Goal: Task Accomplishment & Management: Complete application form

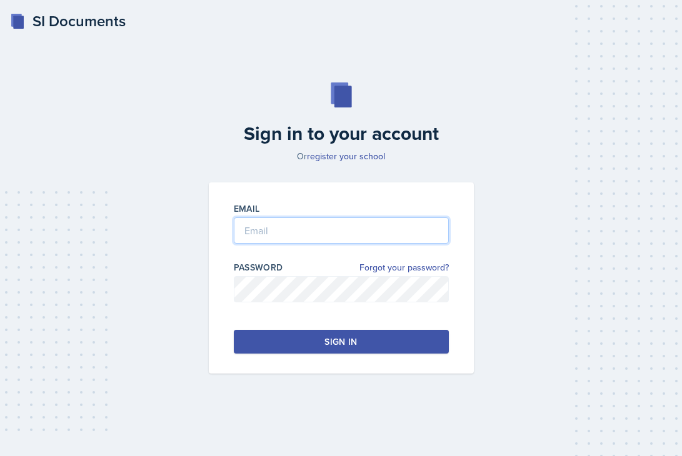
click at [366, 231] on input "email" at bounding box center [341, 230] width 215 height 26
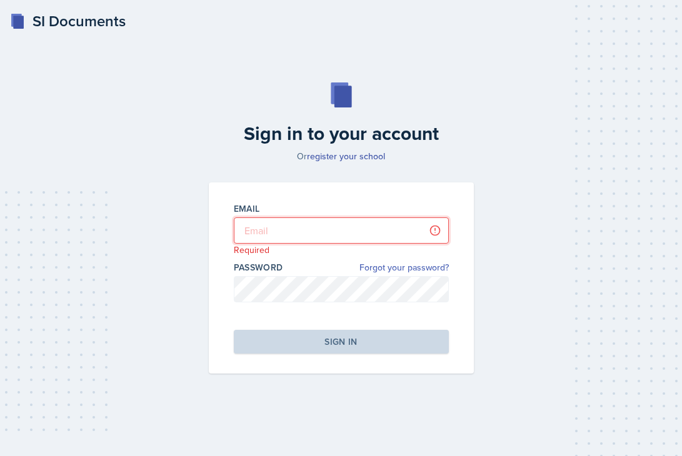
type input "[PERSON_NAME][EMAIL_ADDRESS][DOMAIN_NAME]"
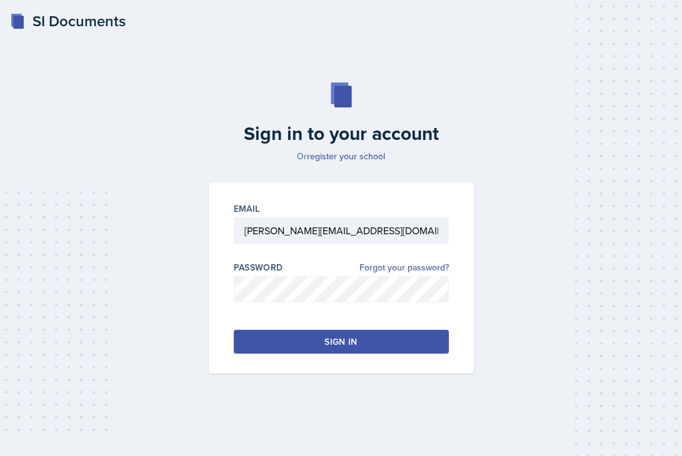
click at [394, 334] on button "Sign in" at bounding box center [341, 342] width 215 height 24
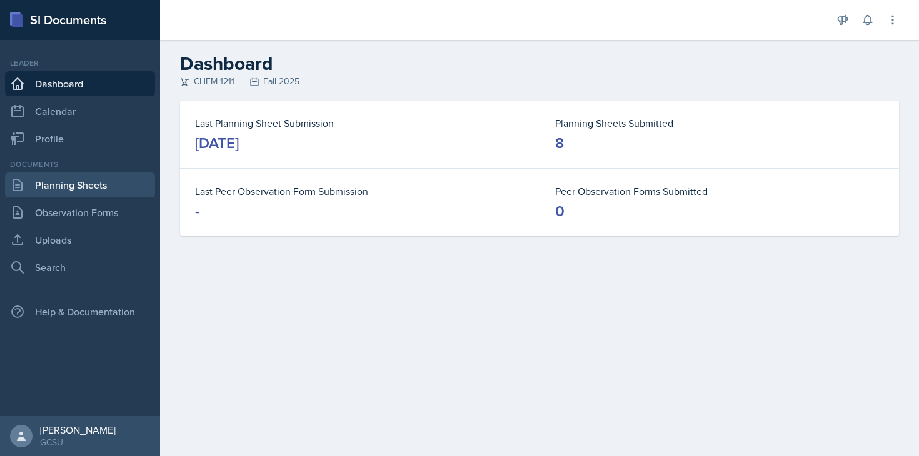
click at [56, 187] on link "Planning Sheets" at bounding box center [80, 184] width 150 height 25
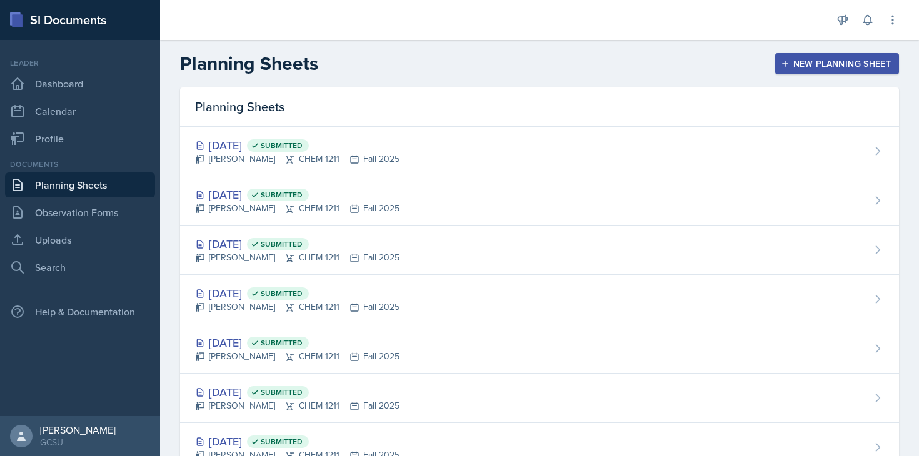
click at [681, 61] on div "New Planning Sheet" at bounding box center [836, 64] width 107 height 10
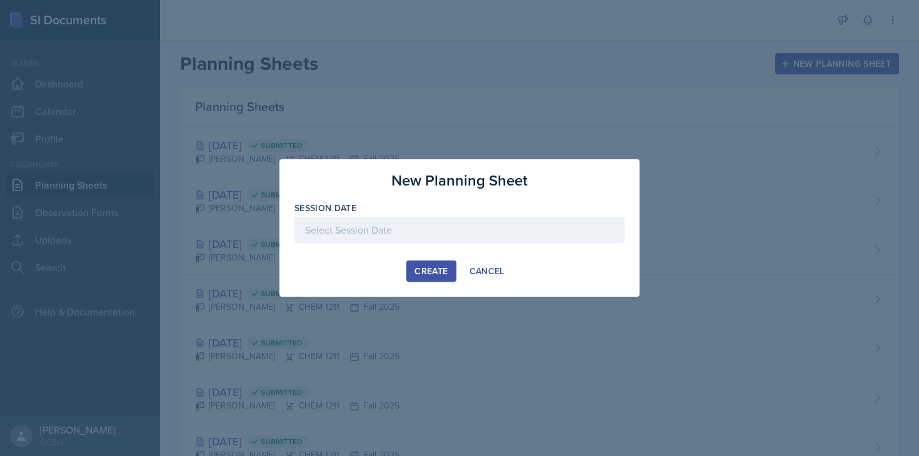
click at [490, 231] on div at bounding box center [459, 230] width 330 height 26
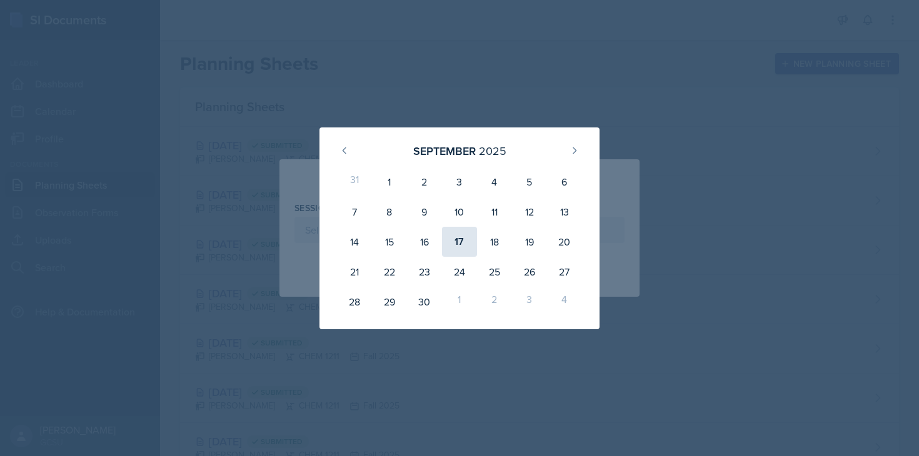
click at [461, 241] on div "17" at bounding box center [459, 242] width 35 height 30
type input "[DATE]"
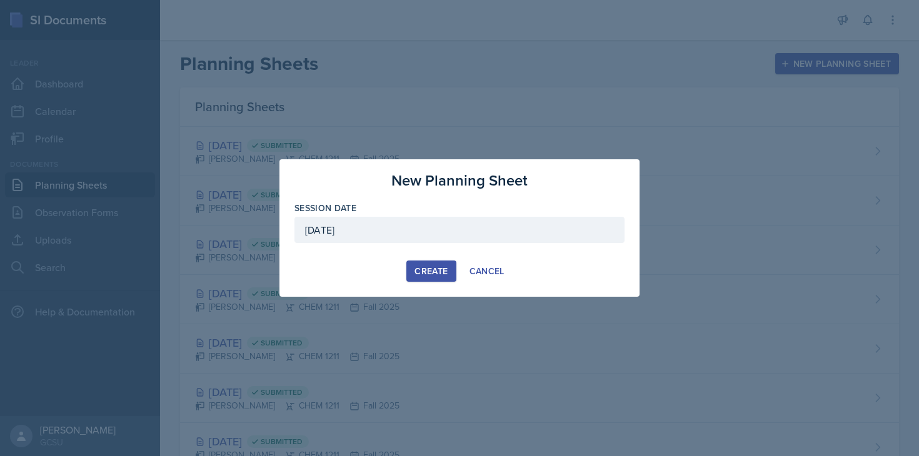
click at [433, 266] on div "Create" at bounding box center [430, 271] width 33 height 10
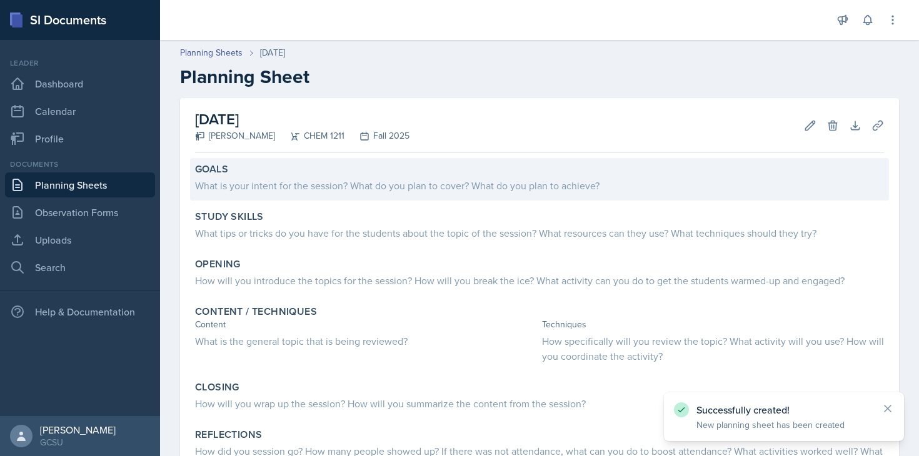
click at [422, 174] on div "Goals" at bounding box center [539, 169] width 689 height 12
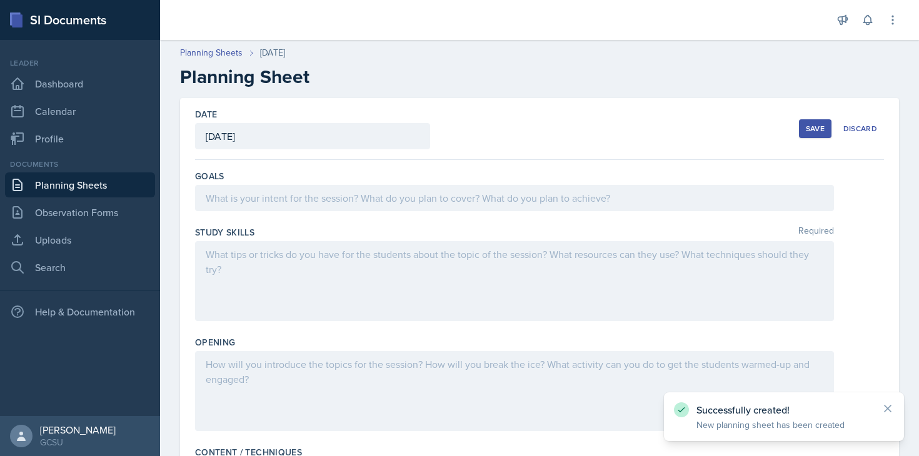
click at [458, 201] on div at bounding box center [514, 198] width 639 height 26
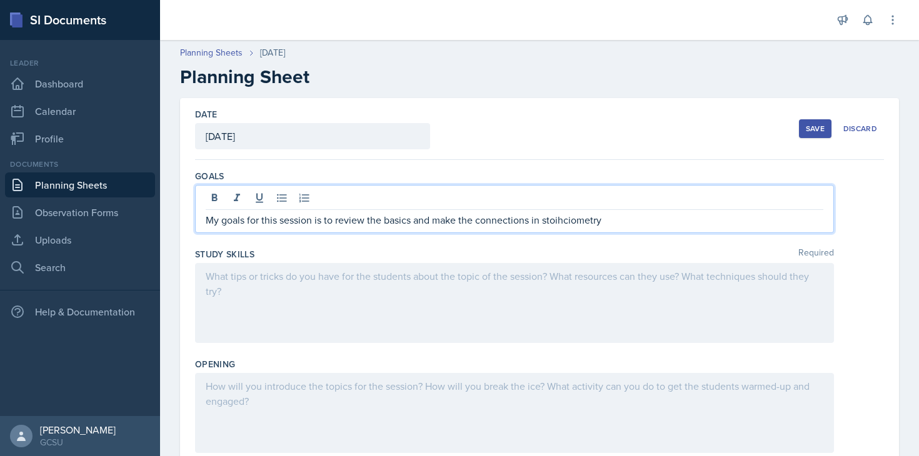
click at [552, 222] on p "My goals for this session is to review the basics and make the connections in s…" at bounding box center [514, 219] width 617 height 15
click at [569, 222] on p "My goals for this session is to review the basics and make the connections in s…" at bounding box center [514, 219] width 617 height 15
click at [608, 224] on p "My goals for this session is to review the basics and make the connections in s…" at bounding box center [514, 219] width 617 height 15
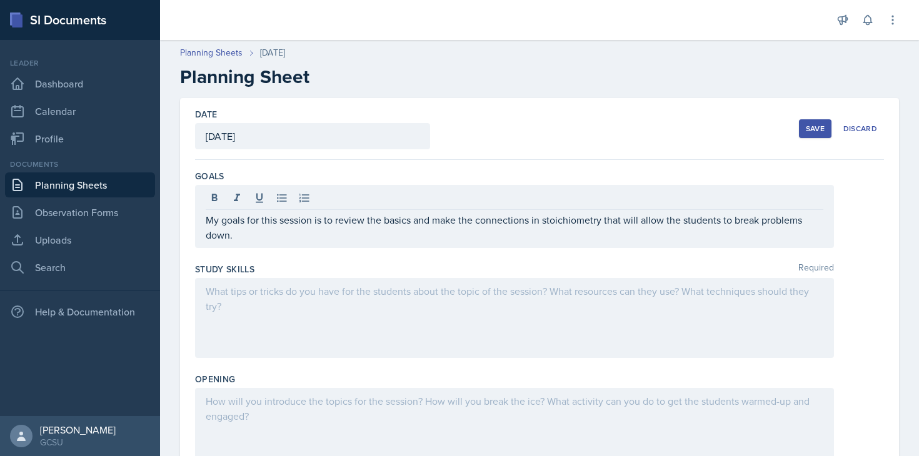
click at [568, 327] on div at bounding box center [514, 318] width 639 height 80
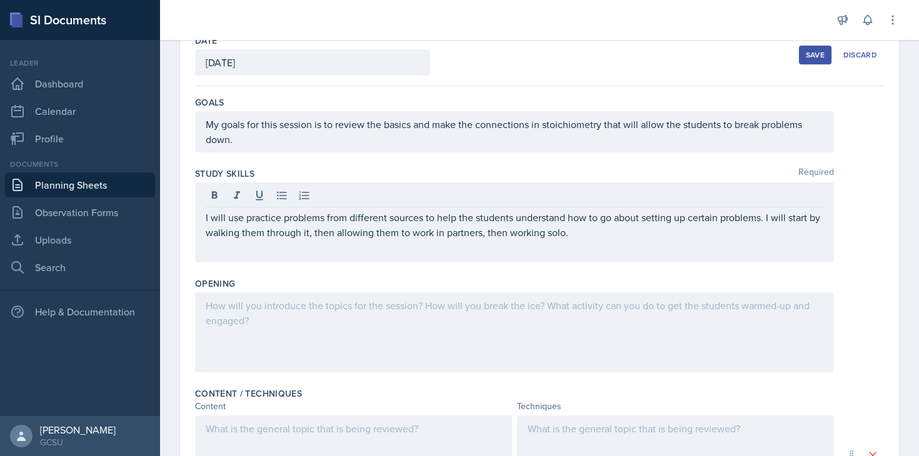
click at [524, 345] on div at bounding box center [514, 332] width 639 height 80
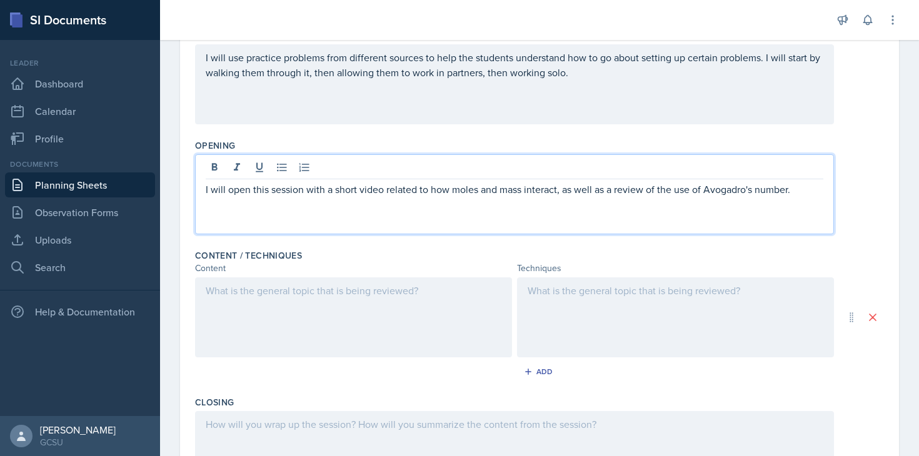
click at [398, 321] on div at bounding box center [353, 317] width 317 height 80
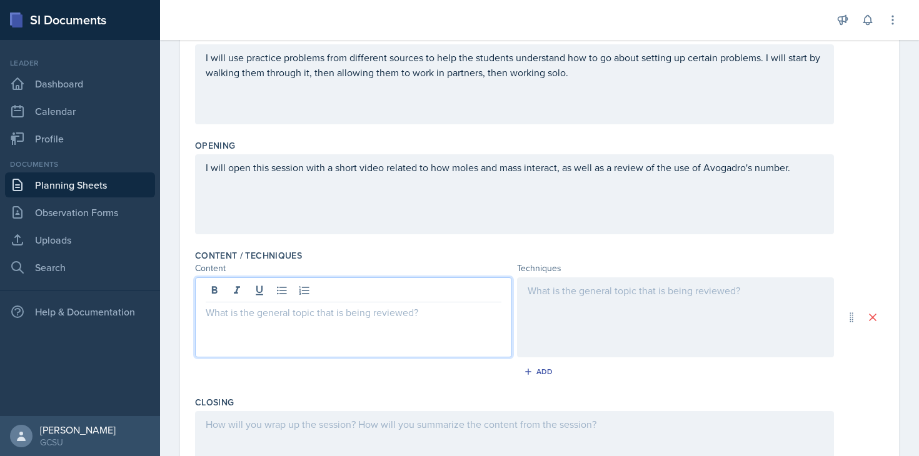
scroll to position [234, 0]
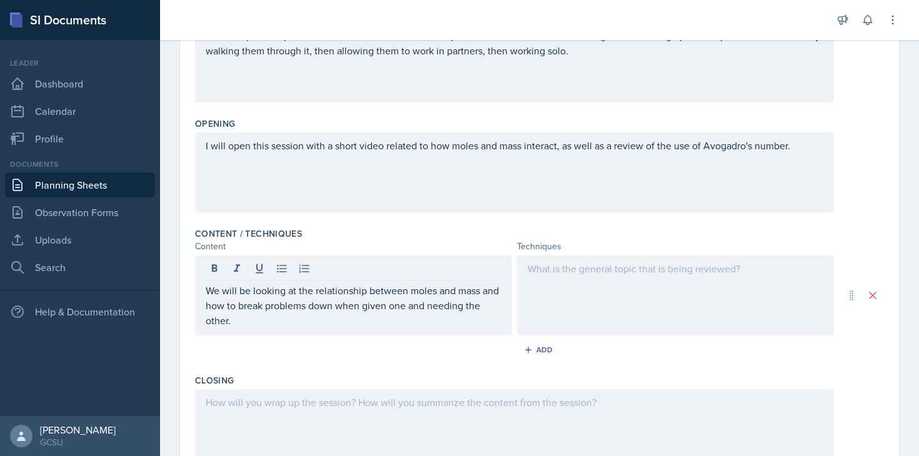
click at [616, 303] on div at bounding box center [675, 296] width 317 height 80
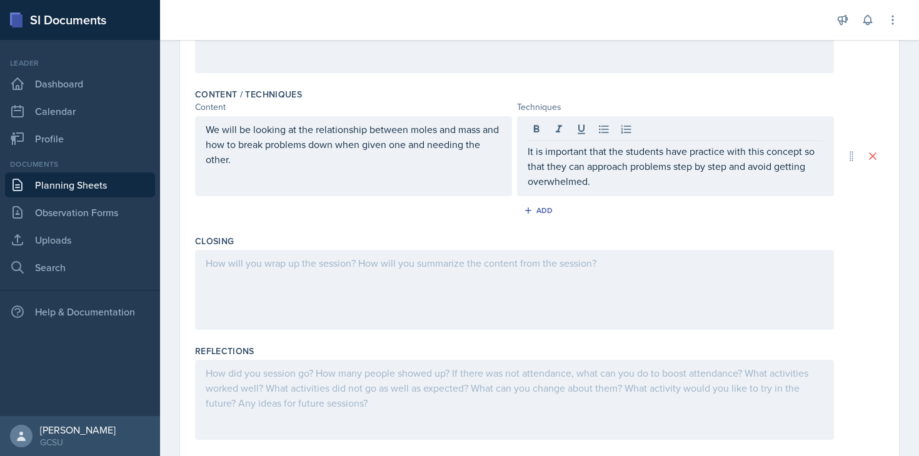
click at [499, 302] on div at bounding box center [514, 290] width 639 height 80
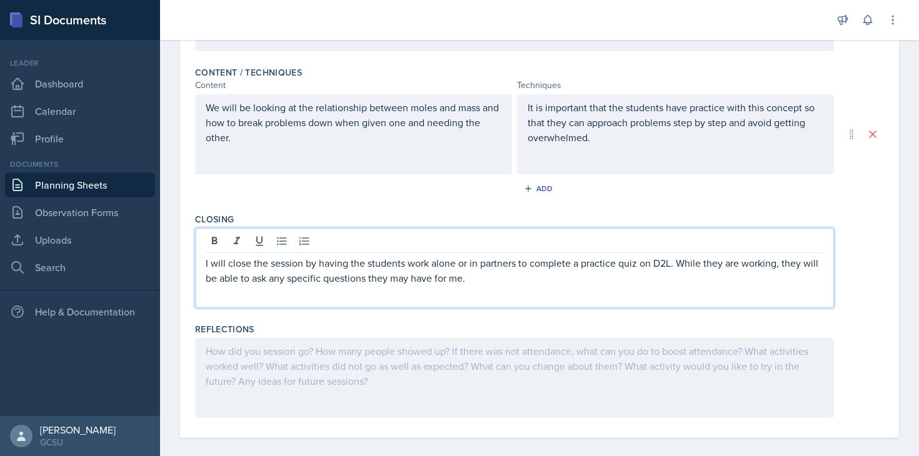
scroll to position [0, 0]
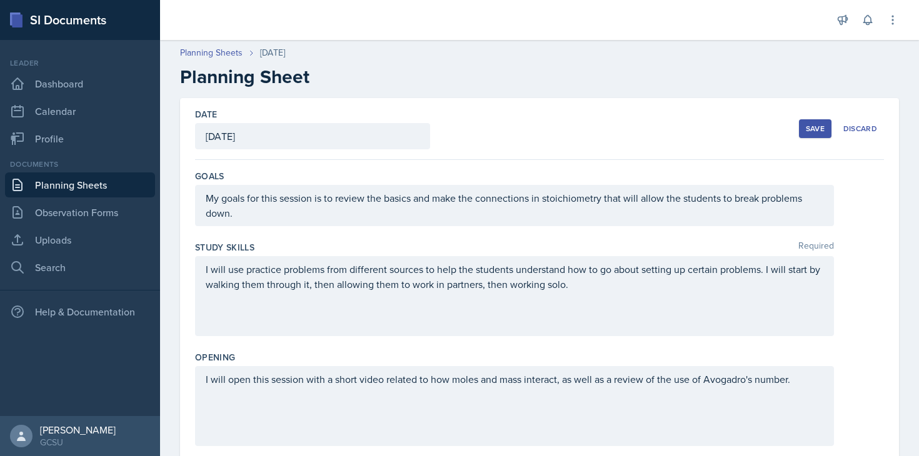
click at [681, 129] on div "Save" at bounding box center [815, 129] width 19 height 10
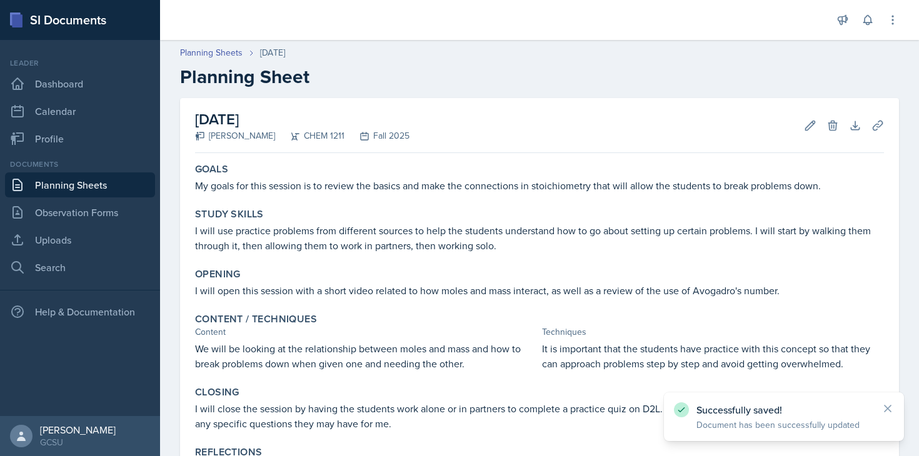
scroll to position [139, 0]
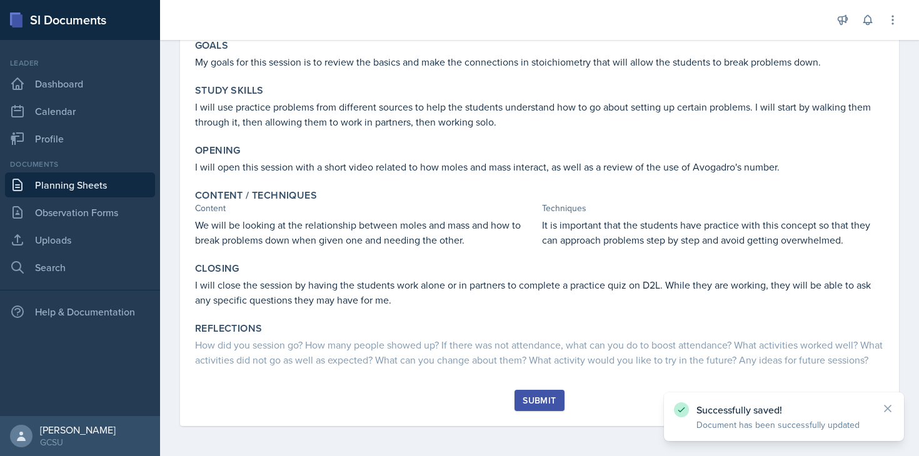
click at [532, 406] on div "Submit" at bounding box center [538, 401] width 33 height 10
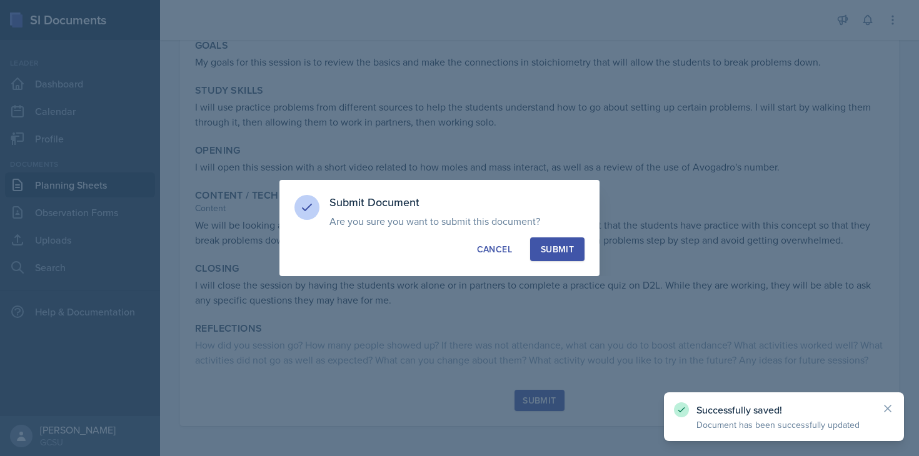
click at [556, 247] on div "Submit" at bounding box center [557, 249] width 33 height 12
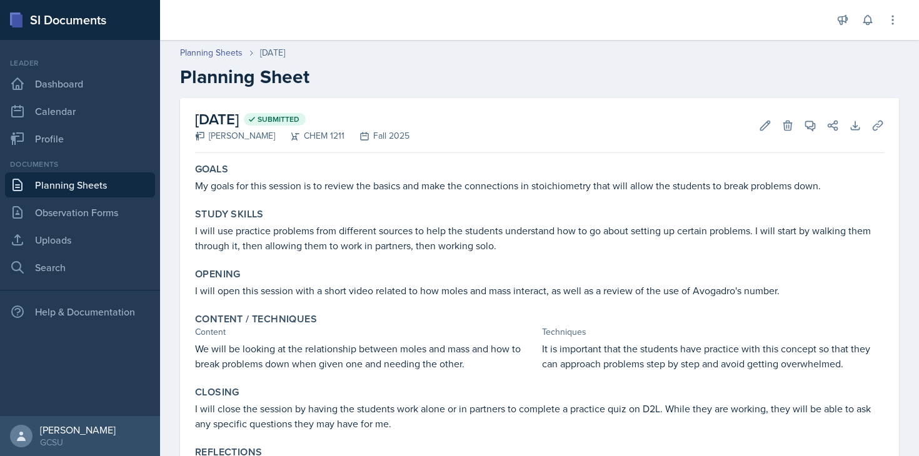
scroll to position [55, 0]
